Goal: Contribute content

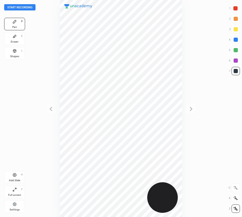
scroll to position [217, 158]
click at [32, 7] on button "Start recording" at bounding box center [19, 7] width 31 height 6
click at [234, 9] on div at bounding box center [235, 8] width 4 height 4
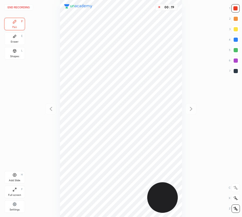
drag, startPoint x: 236, startPoint y: 41, endPoint x: 233, endPoint y: 43, distance: 3.9
click at [236, 41] on div at bounding box center [236, 40] width 4 height 4
drag, startPoint x: 237, startPoint y: 60, endPoint x: 182, endPoint y: 78, distance: 57.6
click at [237, 60] on div at bounding box center [236, 60] width 4 height 4
click at [236, 5] on div at bounding box center [235, 8] width 8 height 8
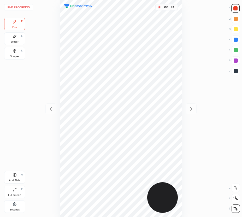
click at [235, 8] on div at bounding box center [235, 8] width 4 height 4
drag, startPoint x: 16, startPoint y: 38, endPoint x: 50, endPoint y: 97, distance: 68.2
click at [17, 40] on div "Eraser E" at bounding box center [14, 38] width 21 height 13
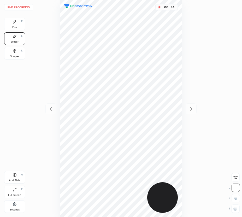
drag, startPoint x: 19, startPoint y: 22, endPoint x: 57, endPoint y: 100, distance: 87.2
click at [19, 23] on div "Pen P" at bounding box center [14, 24] width 21 height 13
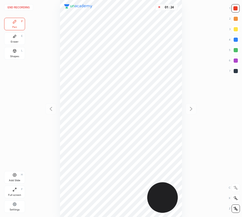
click at [22, 8] on button "End recording" at bounding box center [18, 7] width 29 height 6
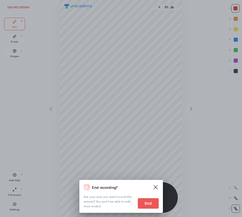
click at [151, 205] on button "End" at bounding box center [148, 203] width 21 height 10
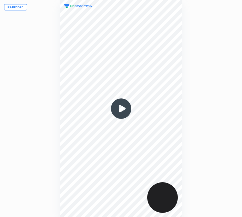
click at [19, 8] on button "Re-record" at bounding box center [15, 7] width 23 height 6
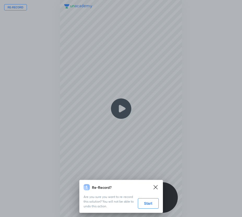
click at [147, 204] on button "Start" at bounding box center [148, 203] width 21 height 10
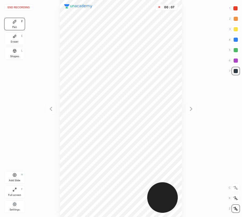
click at [236, 9] on div at bounding box center [235, 8] width 4 height 4
click at [11, 39] on div "Eraser E" at bounding box center [14, 38] width 21 height 13
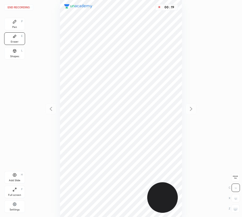
click at [16, 25] on div "Pen P" at bounding box center [14, 24] width 21 height 13
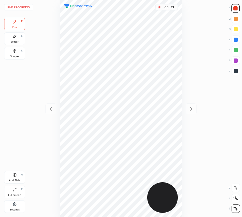
click at [19, 40] on div "Eraser E" at bounding box center [14, 38] width 21 height 13
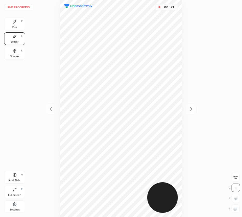
drag, startPoint x: 20, startPoint y: 25, endPoint x: 57, endPoint y: 48, distance: 44.0
click at [23, 27] on div "Pen P" at bounding box center [14, 24] width 21 height 13
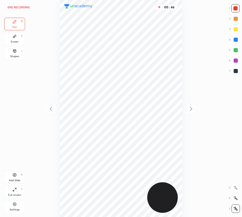
click at [236, 70] on div at bounding box center [236, 71] width 4 height 4
click at [22, 176] on div "Add Slide H" at bounding box center [14, 177] width 21 height 13
click at [237, 9] on div at bounding box center [235, 8] width 4 height 4
click at [15, 174] on icon at bounding box center [15, 175] width 4 height 4
click at [15, 53] on div "Shapes L" at bounding box center [14, 53] width 21 height 13
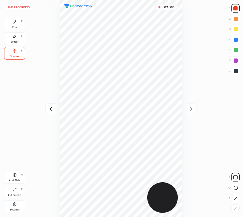
click at [19, 23] on div "Pen P" at bounding box center [14, 24] width 21 height 13
click at [236, 39] on div at bounding box center [236, 40] width 4 height 4
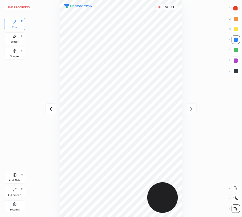
click at [236, 49] on div at bounding box center [236, 50] width 4 height 4
click at [49, 108] on icon at bounding box center [51, 109] width 6 height 6
click at [27, 9] on button "End recording" at bounding box center [18, 7] width 29 height 6
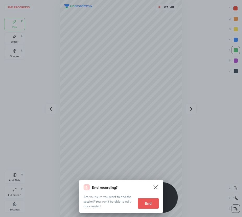
click at [147, 203] on button "End" at bounding box center [148, 203] width 21 height 10
